Goal: Transaction & Acquisition: Purchase product/service

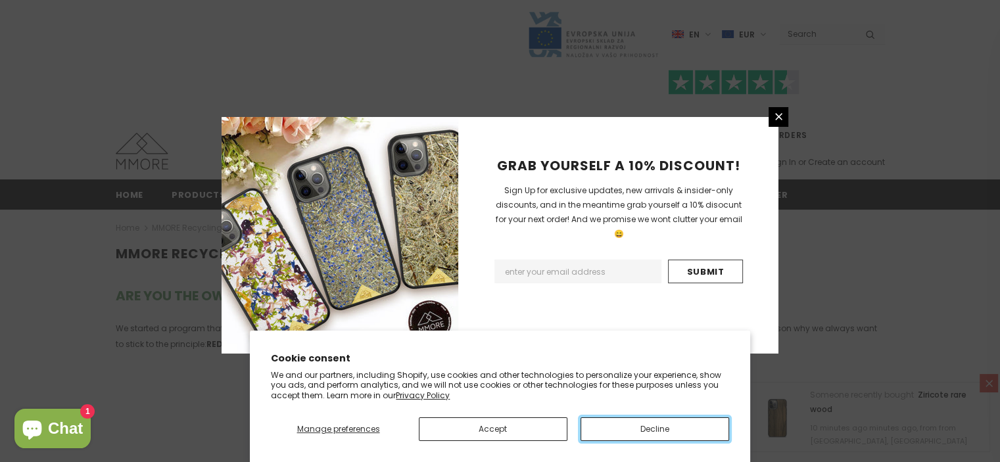
click at [667, 425] on button "Decline" at bounding box center [655, 429] width 149 height 24
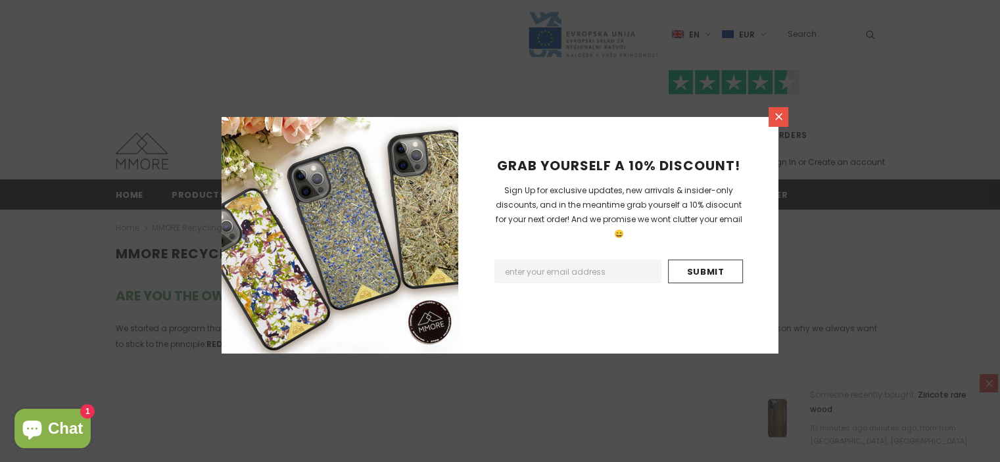
click at [788, 110] on link at bounding box center [779, 117] width 20 height 20
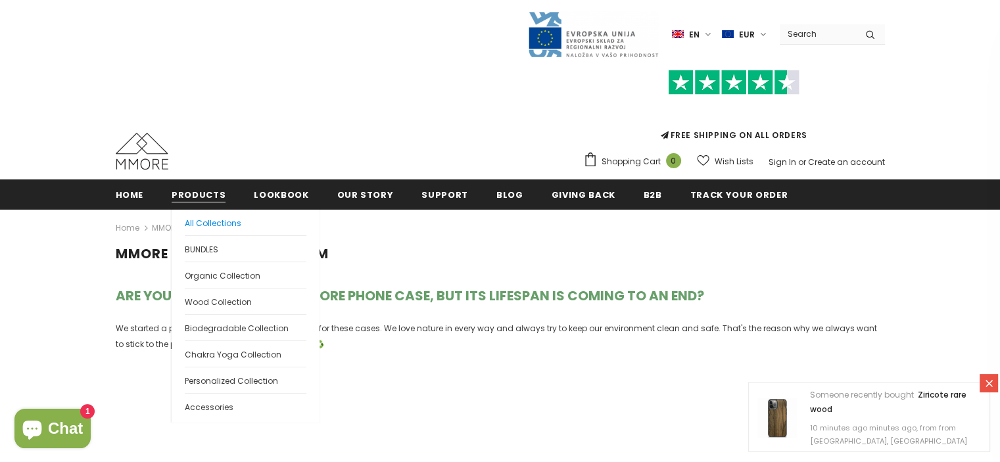
click at [199, 226] on span "All Collections" at bounding box center [213, 223] width 57 height 11
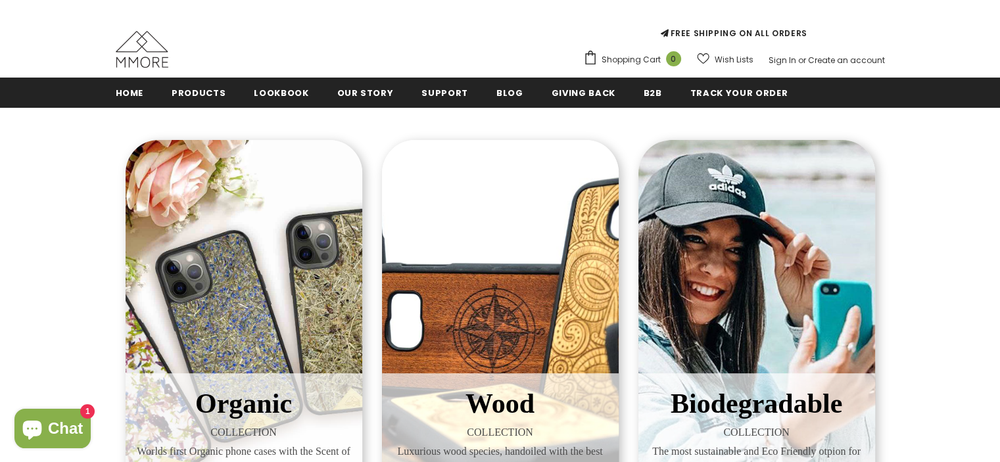
scroll to position [242, 0]
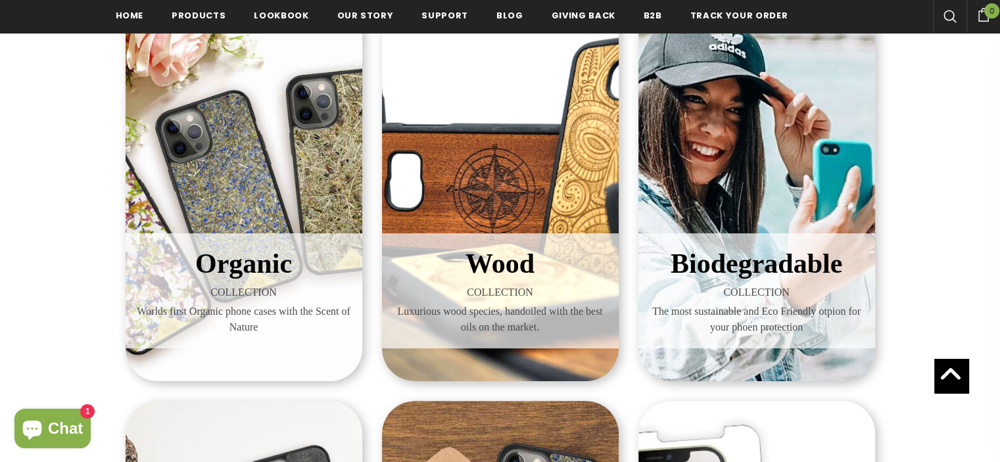
click at [232, 206] on div "Organic COLLECTION Worlds first Organic phone cases with the Scent of Nature" at bounding box center [244, 190] width 237 height 381
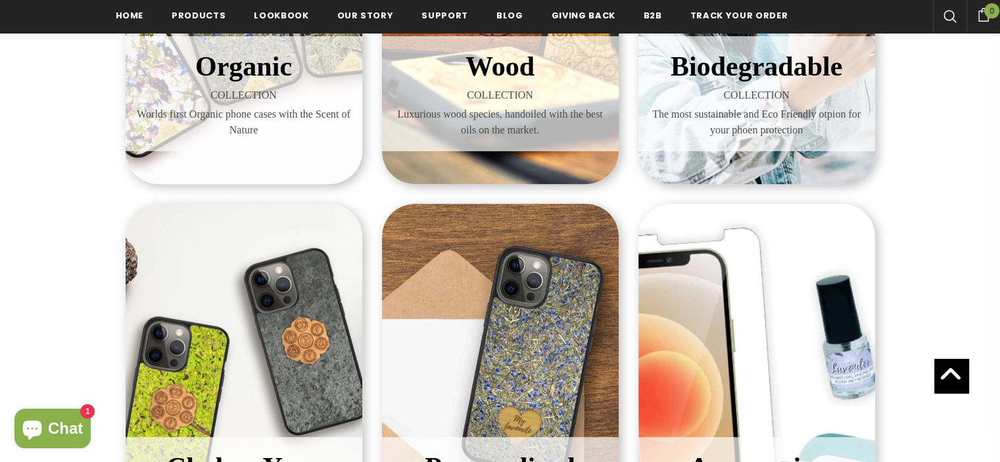
scroll to position [599, 0]
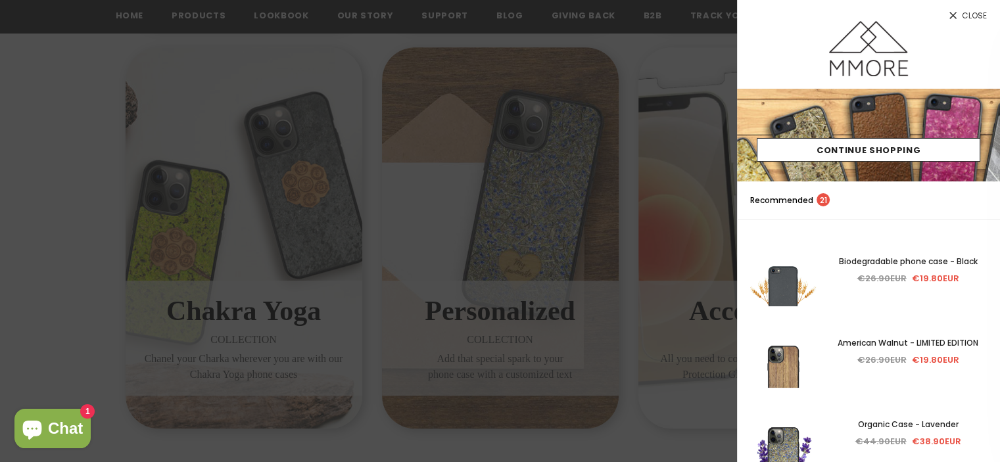
click at [605, 215] on div at bounding box center [500, 231] width 1000 height 462
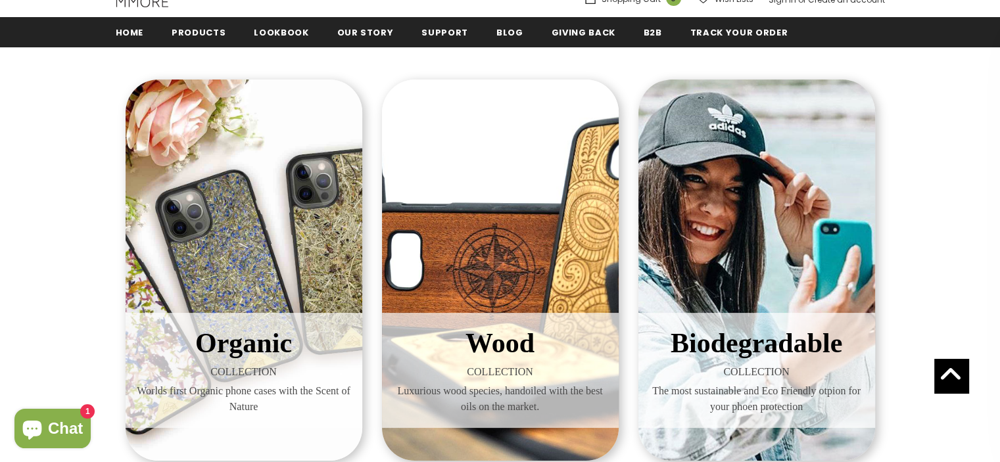
scroll to position [161, 0]
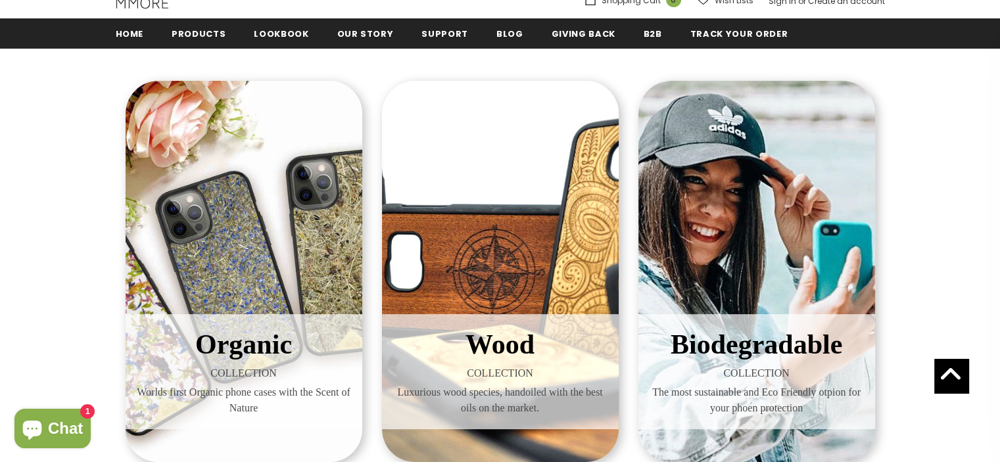
click at [485, 256] on div "Wood COLLECTION Luxurious wood species, handoiled with the best oils on the mar…" at bounding box center [500, 271] width 237 height 381
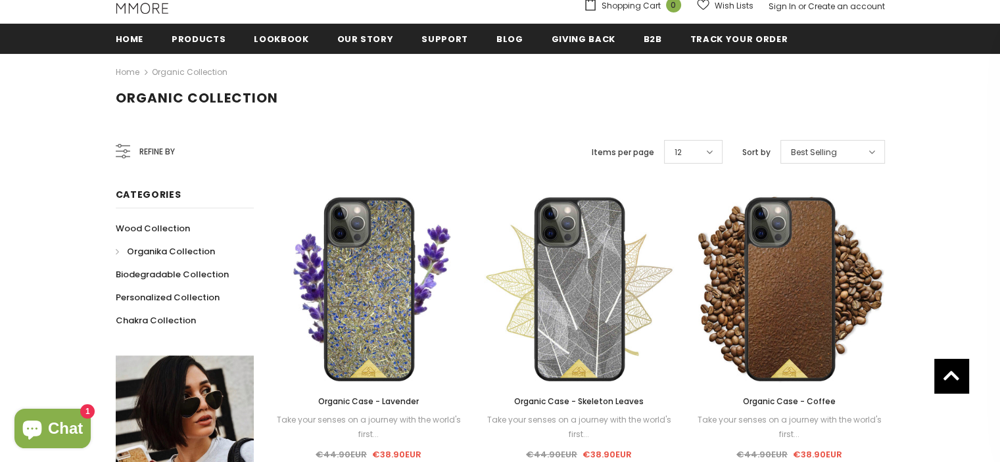
scroll to position [157, 0]
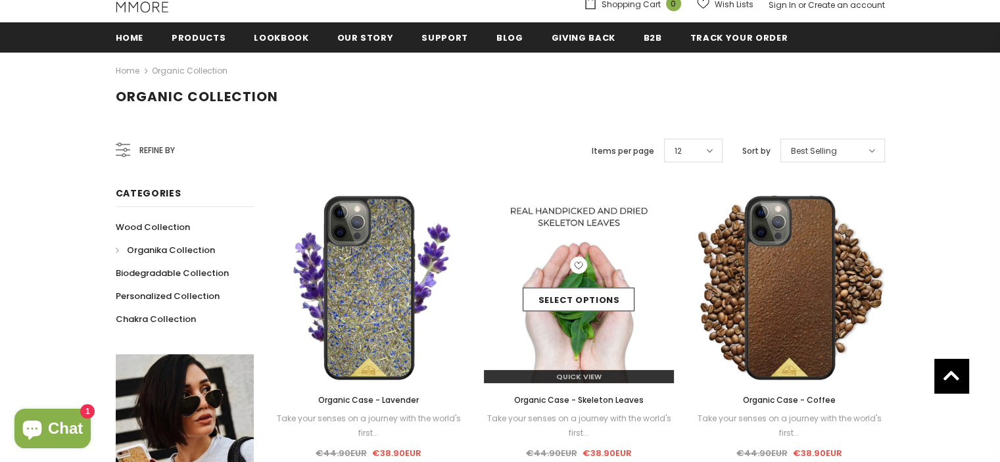
click at [571, 273] on link at bounding box center [578, 267] width 17 height 21
click at [576, 299] on link "Select options" at bounding box center [579, 300] width 112 height 24
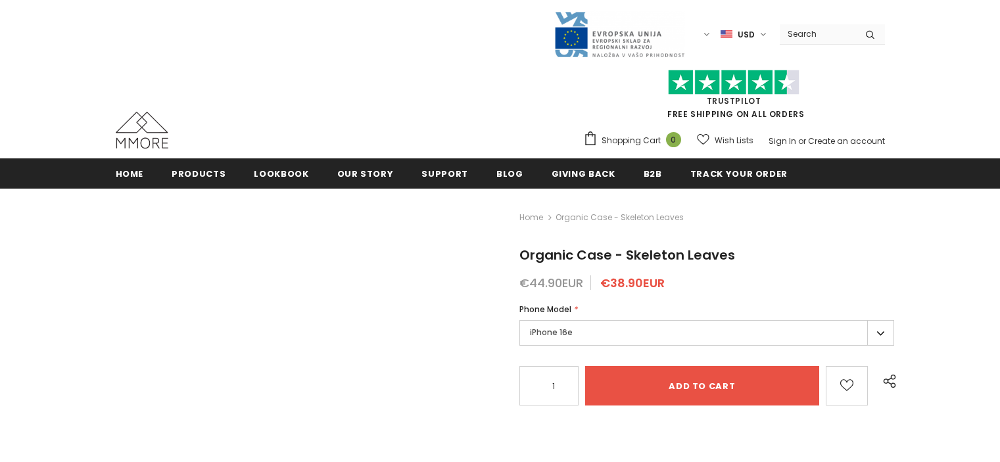
scroll to position [75, 0]
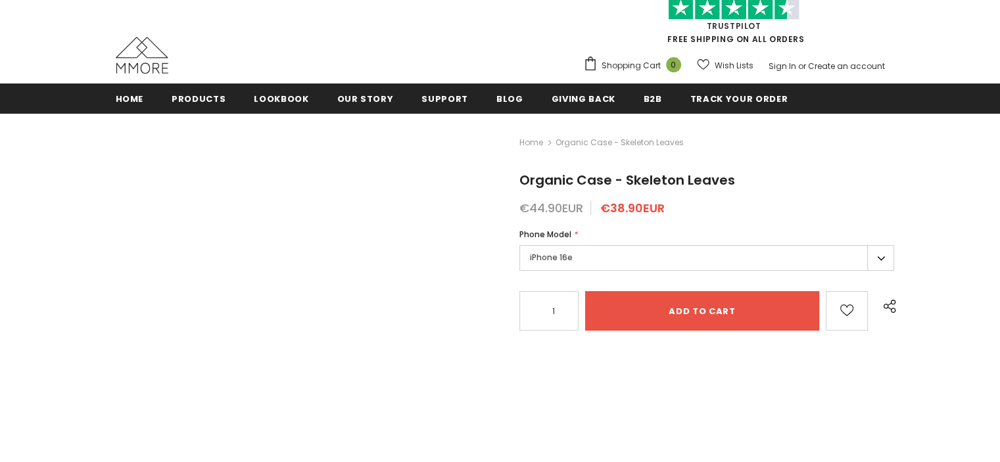
click at [558, 252] on label "iPhone 16e" at bounding box center [706, 258] width 375 height 26
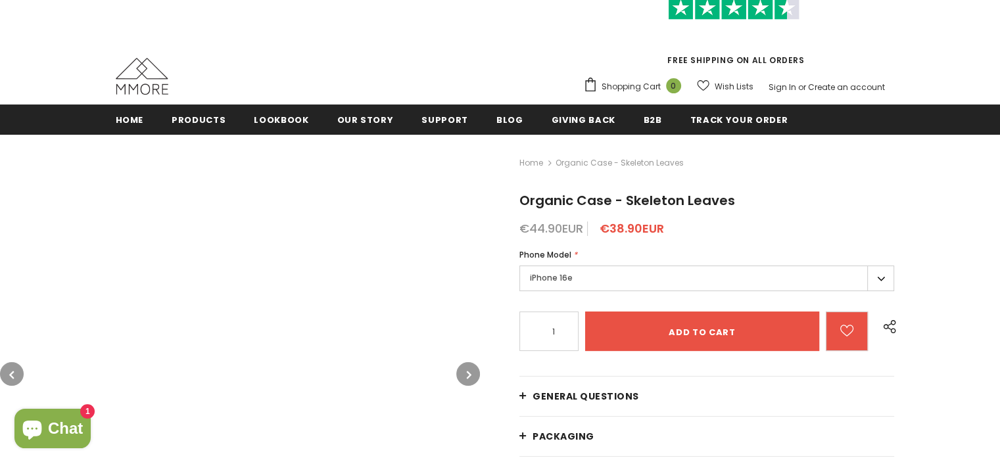
click at [573, 266] on label "iPhone 16e" at bounding box center [706, 279] width 375 height 26
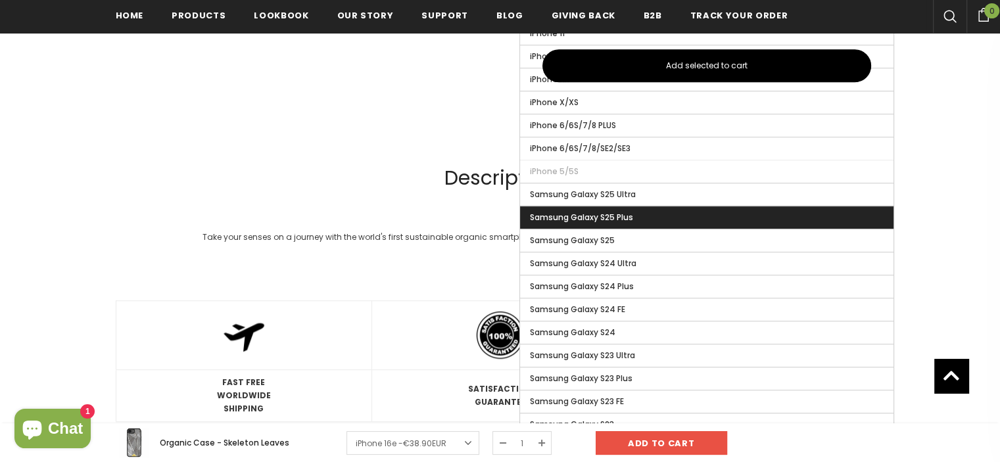
scroll to position [975, 0]
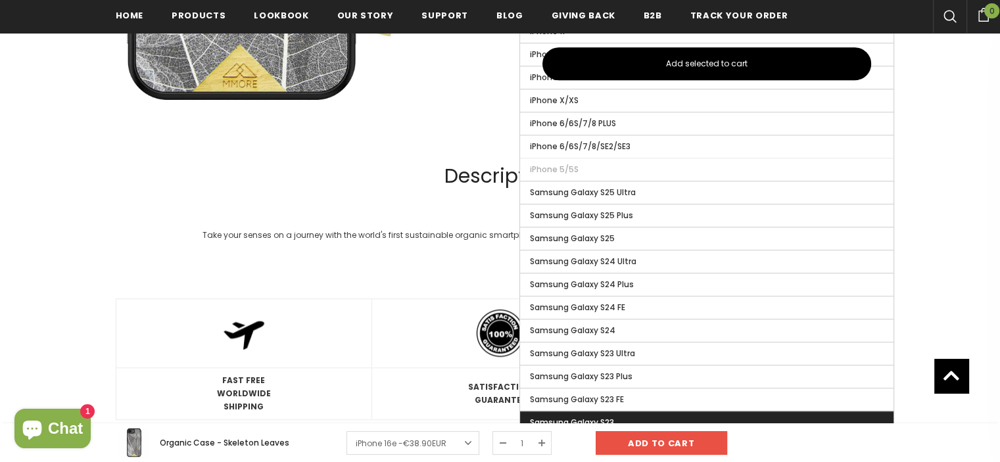
click at [626, 412] on label "Samsung Galaxy S23" at bounding box center [706, 423] width 373 height 22
click at [0, 0] on input "Samsung Galaxy S23" at bounding box center [0, 0] width 0 height 0
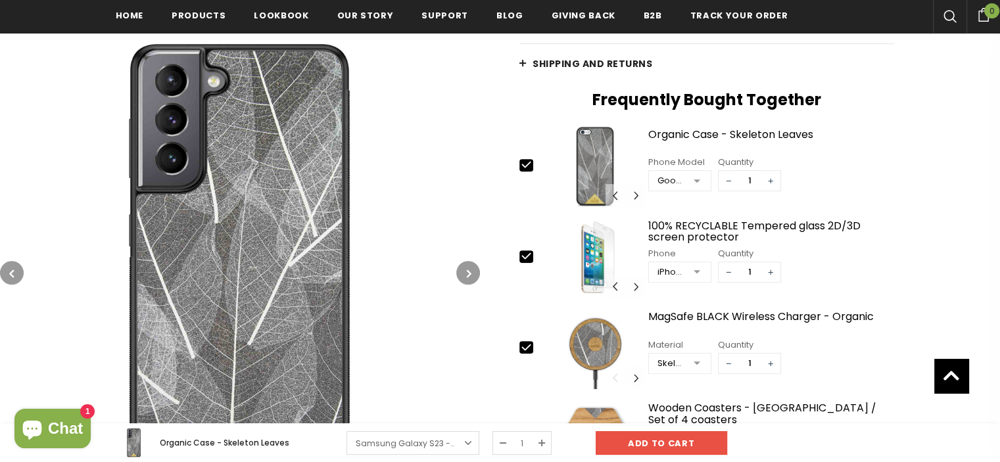
scroll to position [492, 0]
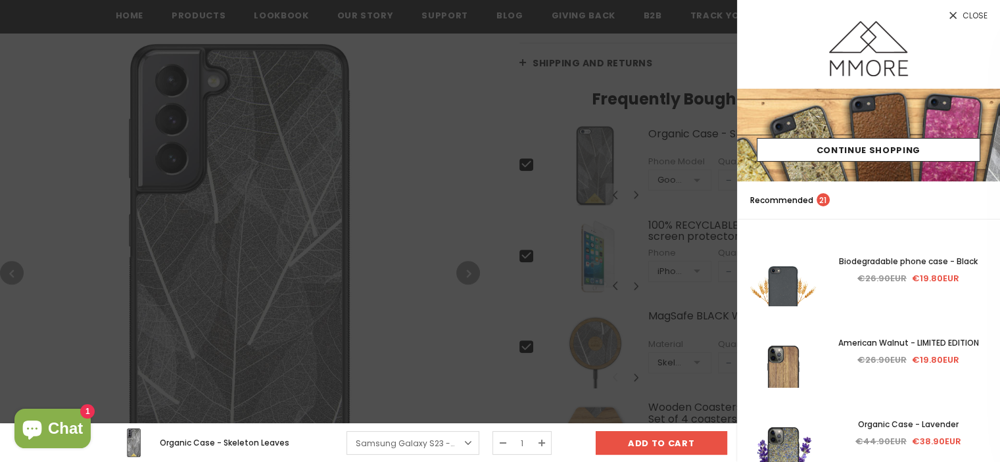
click at [427, 185] on div at bounding box center [500, 231] width 1000 height 462
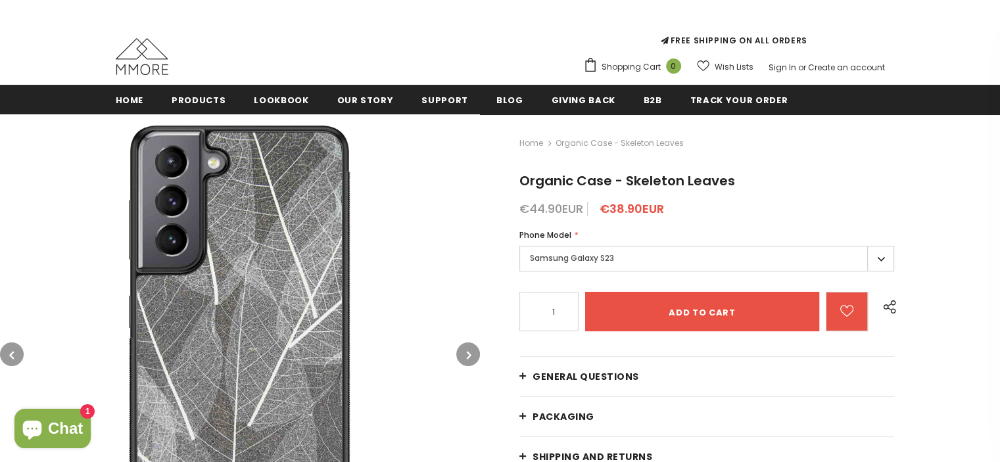
scroll to position [114, 0]
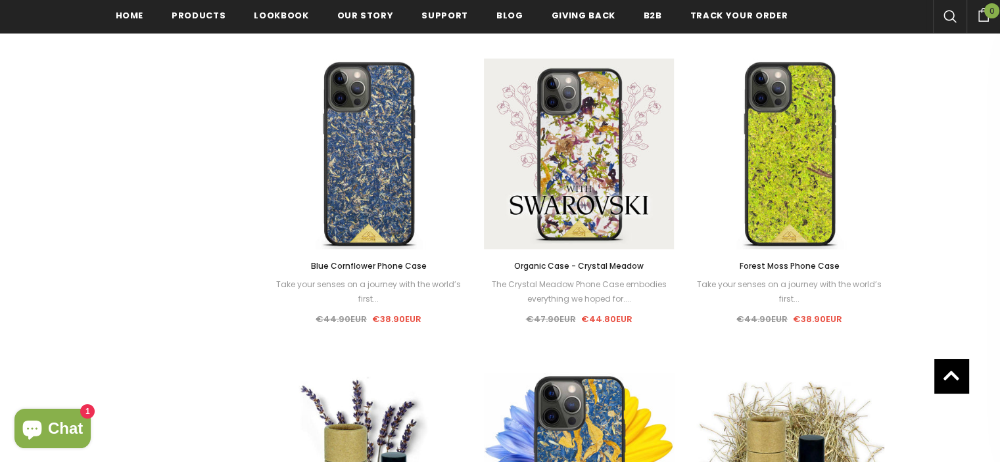
scroll to position [925, 0]
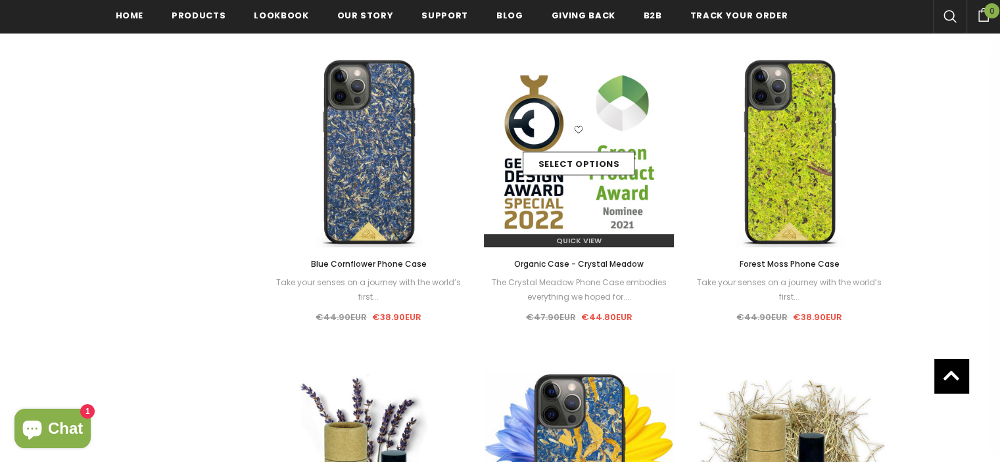
click at [519, 130] on div "Select options" at bounding box center [579, 152] width 191 height 62
click at [552, 162] on link "Select options" at bounding box center [579, 164] width 112 height 24
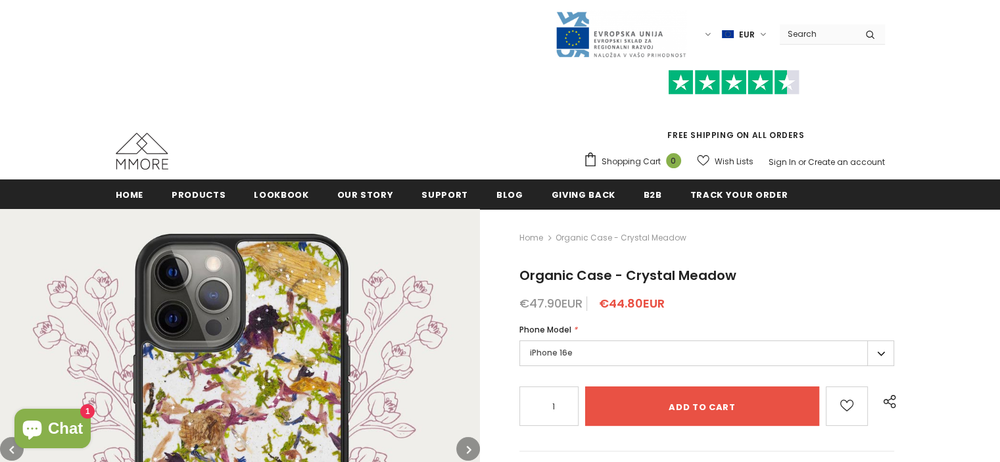
click at [872, 354] on label "iPhone 16e" at bounding box center [706, 354] width 375 height 26
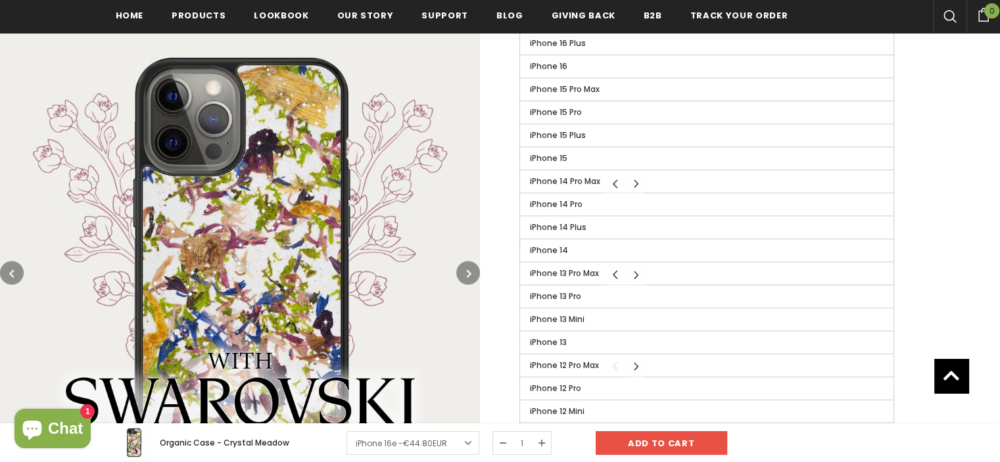
scroll to position [991, 0]
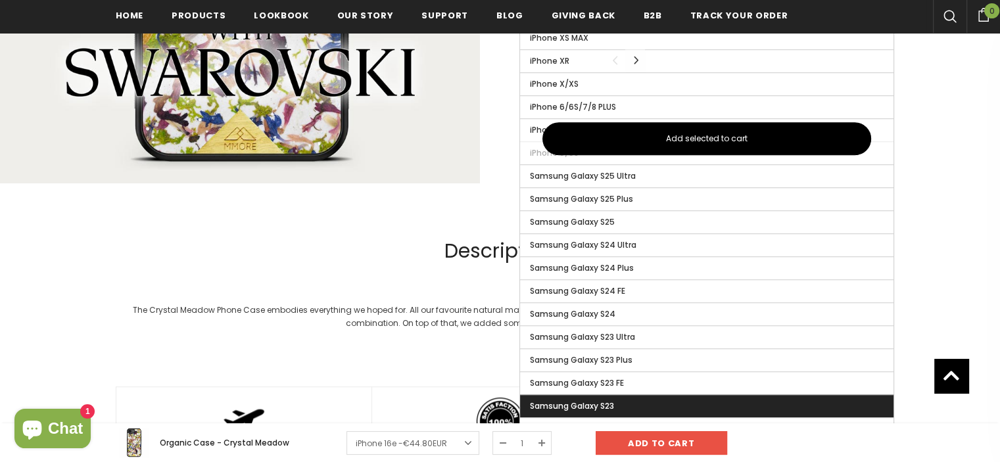
click at [651, 404] on label "Samsung Galaxy S23" at bounding box center [706, 406] width 373 height 22
click at [0, 0] on input "Samsung Galaxy S23" at bounding box center [0, 0] width 0 height 0
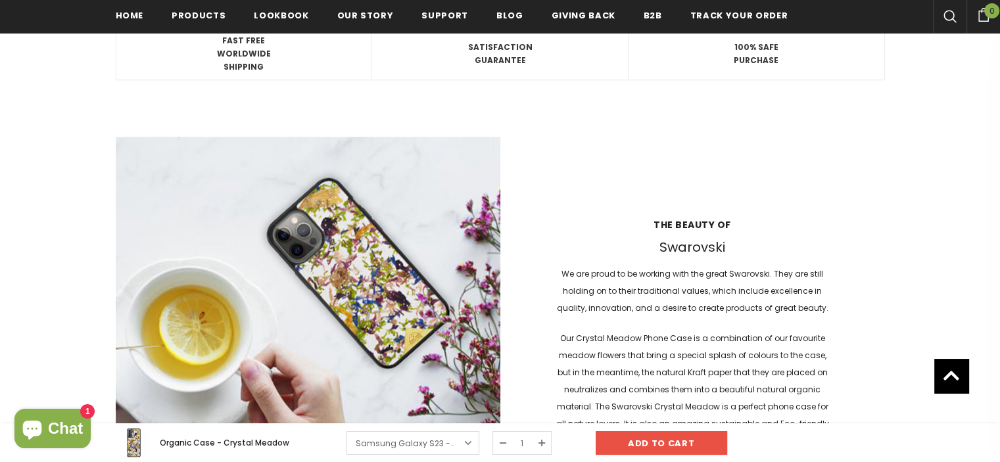
scroll to position [1420, 0]
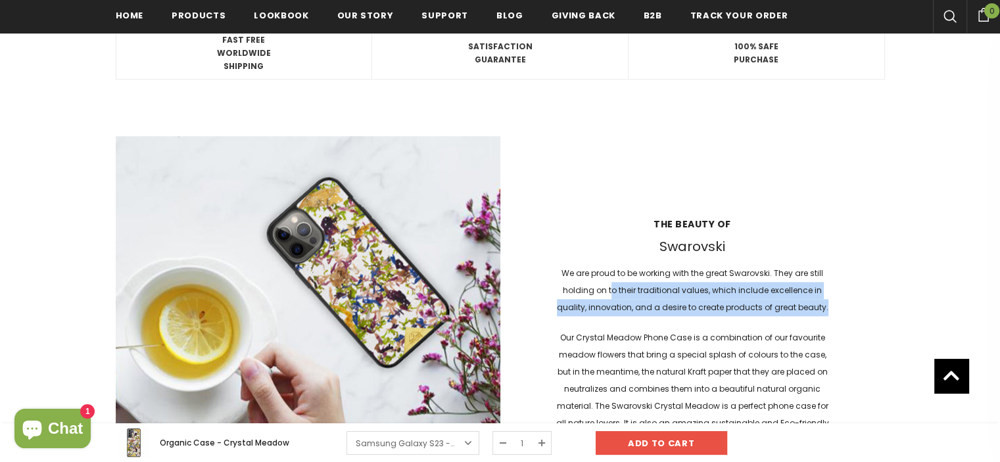
drag, startPoint x: 611, startPoint y: 286, endPoint x: 781, endPoint y: 308, distance: 171.7
click at [781, 308] on p "We are proud to be working with the great Swarovski. They are still holding on …" at bounding box center [692, 290] width 277 height 51
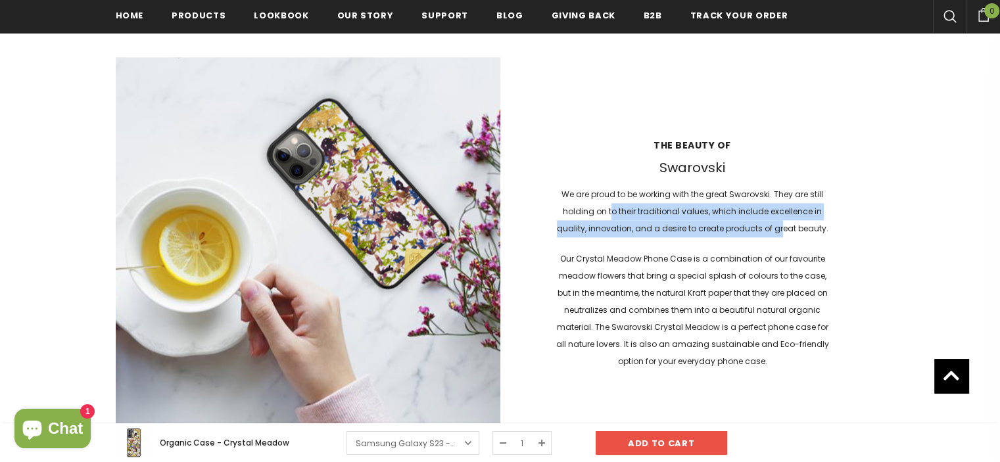
scroll to position [1500, 0]
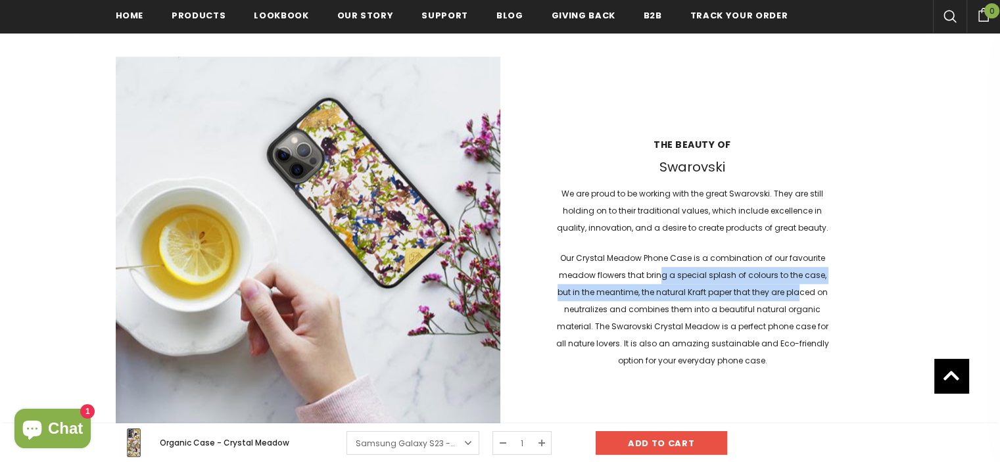
drag, startPoint x: 790, startPoint y: 292, endPoint x: 667, endPoint y: 270, distance: 124.2
click at [667, 270] on p "Our Crystal Meadow Phone Case is a combination of our favourite meadow flowers …" at bounding box center [692, 310] width 277 height 120
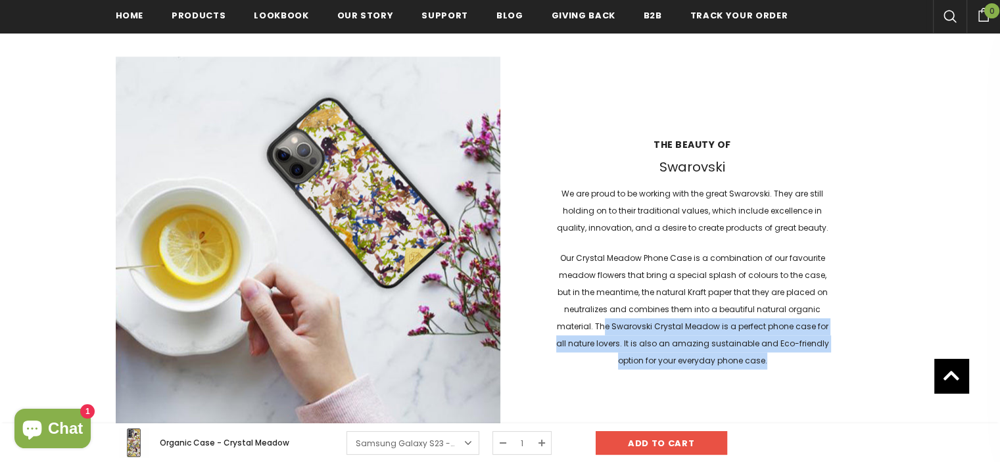
drag, startPoint x: 606, startPoint y: 323, endPoint x: 802, endPoint y: 366, distance: 201.0
click at [802, 366] on p "Our Crystal Meadow Phone Case is a combination of our favourite meadow flowers …" at bounding box center [692, 310] width 277 height 120
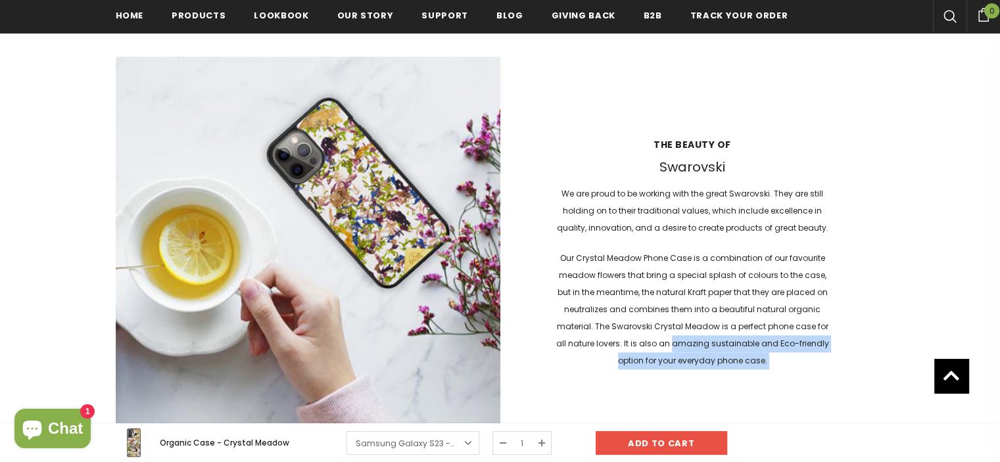
drag, startPoint x: 802, startPoint y: 366, endPoint x: 697, endPoint y: 342, distance: 107.8
click at [697, 342] on p "Our Crystal Meadow Phone Case is a combination of our favourite meadow flowers …" at bounding box center [692, 310] width 277 height 120
drag, startPoint x: 697, startPoint y: 342, endPoint x: 736, endPoint y: 357, distance: 41.6
click at [736, 357] on p "Our Crystal Meadow Phone Case is a combination of our favourite meadow flowers …" at bounding box center [692, 310] width 277 height 120
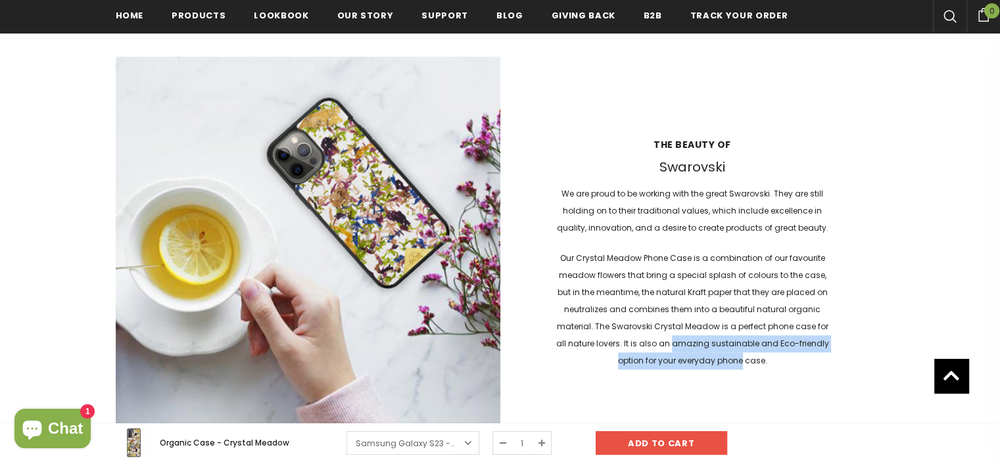
click at [736, 357] on p "Our Crystal Meadow Phone Case is a combination of our favourite meadow flowers …" at bounding box center [692, 310] width 277 height 120
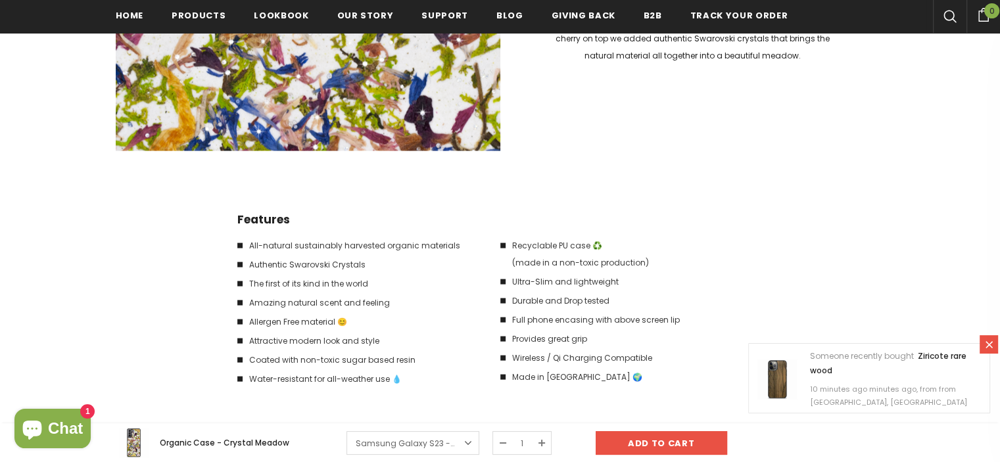
scroll to position [2640, 0]
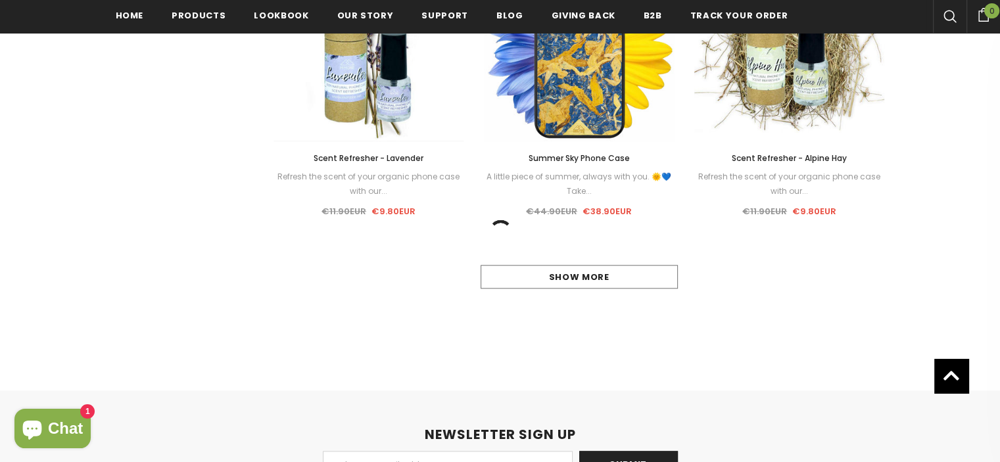
scroll to position [1346, 0]
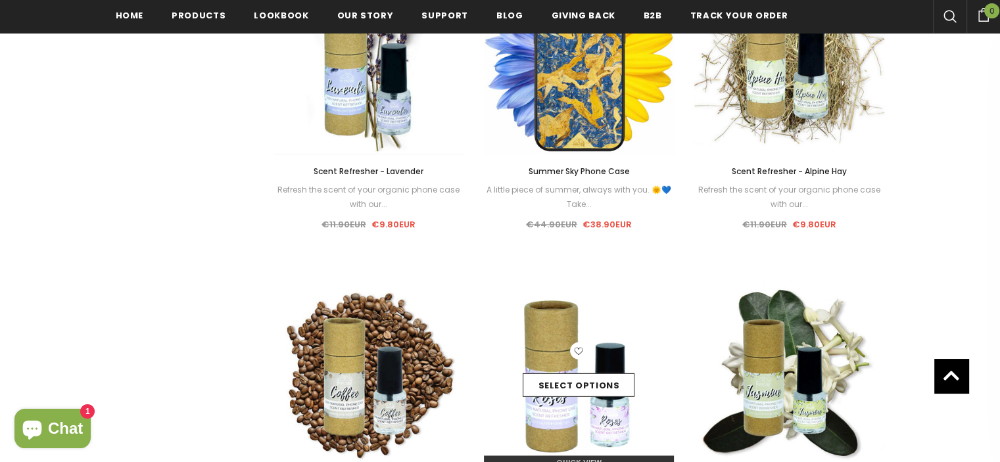
scroll to position [1328, 0]
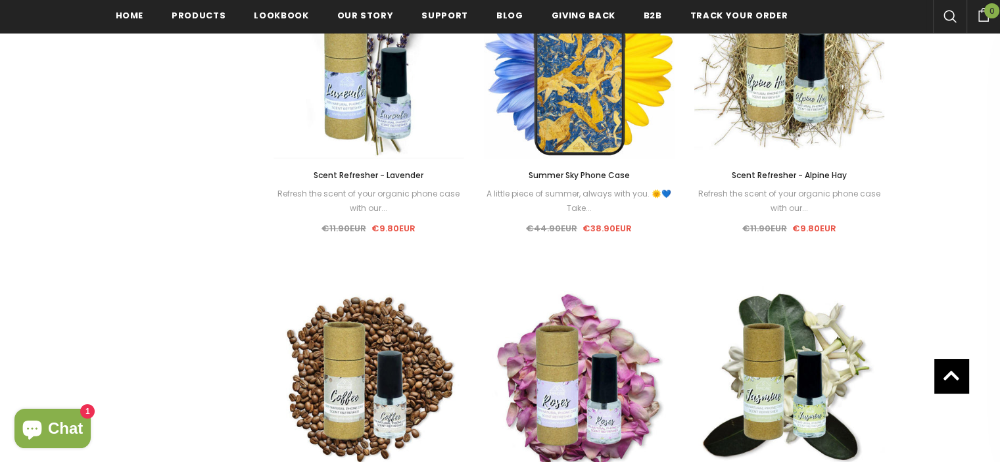
click at [572, 179] on span "Summer Sky Phone Case" at bounding box center [578, 175] width 101 height 11
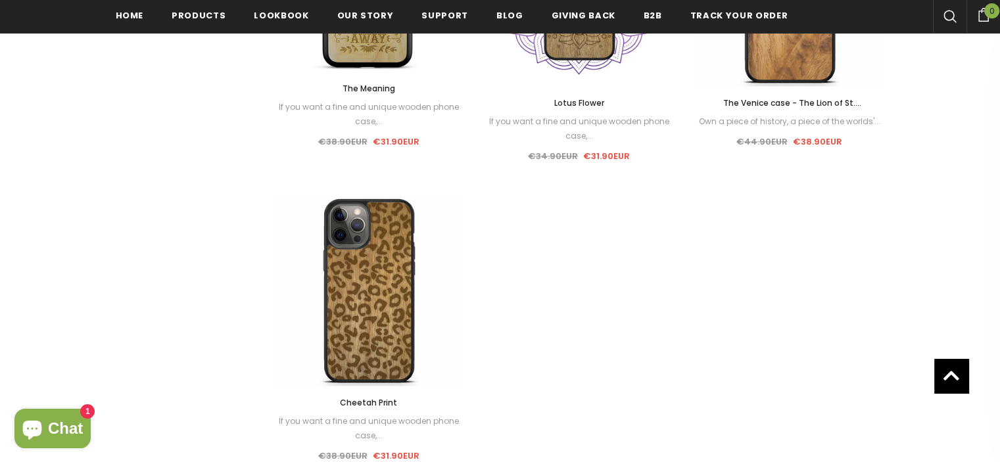
scroll to position [1720, 0]
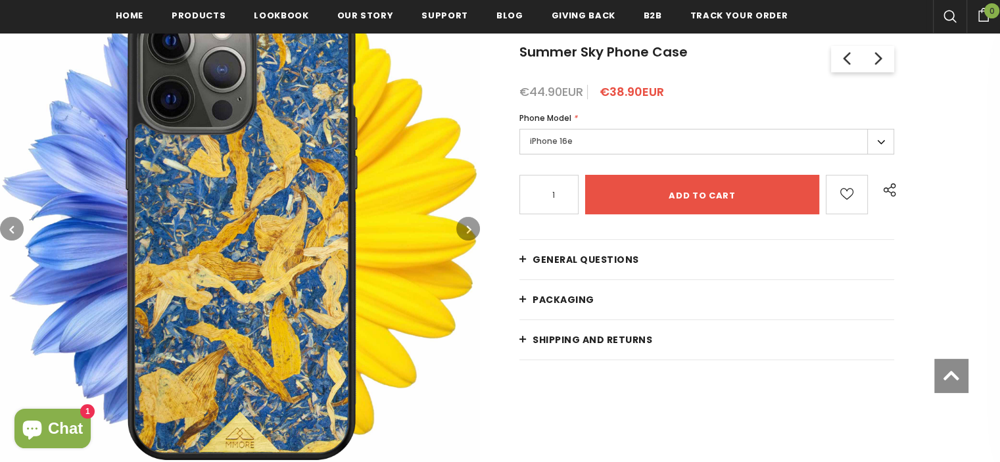
scroll to position [229, 0]
